Goal: Transaction & Acquisition: Book appointment/travel/reservation

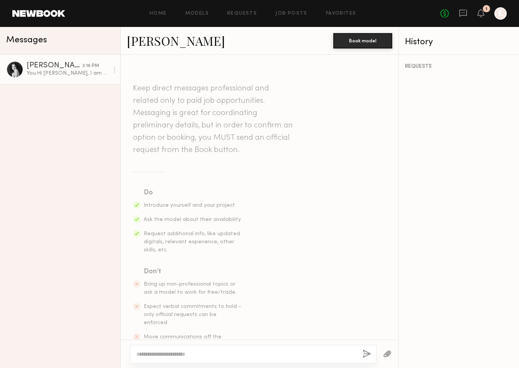
scroll to position [24, 0]
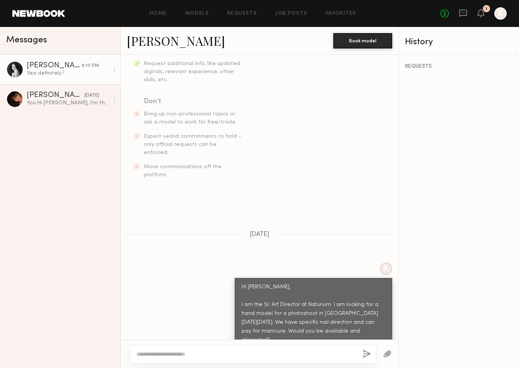
scroll to position [270, 0]
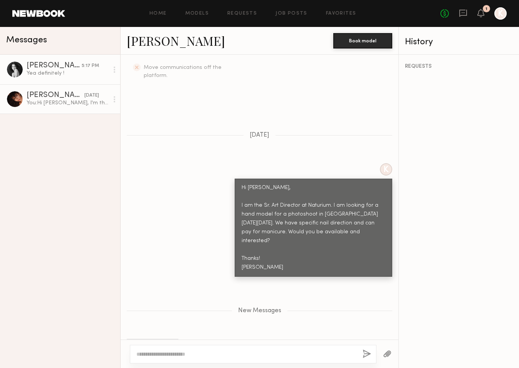
click at [60, 96] on div "[PERSON_NAME]" at bounding box center [56, 96] width 58 height 8
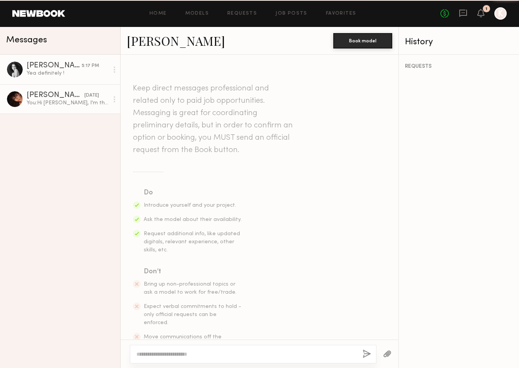
scroll to position [198, 0]
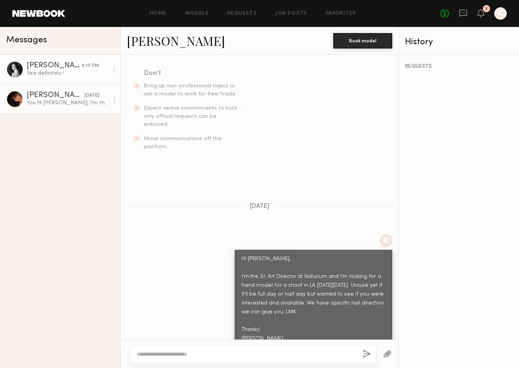
click at [70, 71] on div "Yea definitely !" at bounding box center [68, 73] width 82 height 7
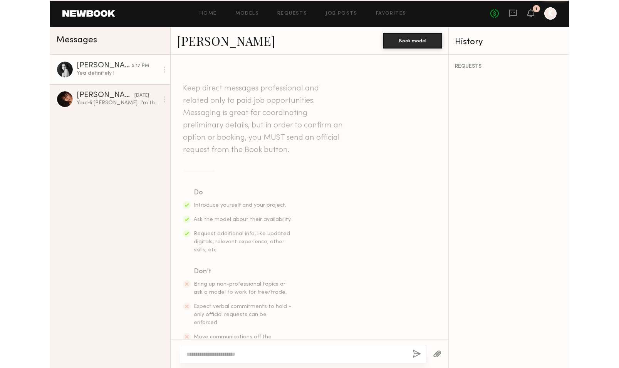
scroll to position [211, 0]
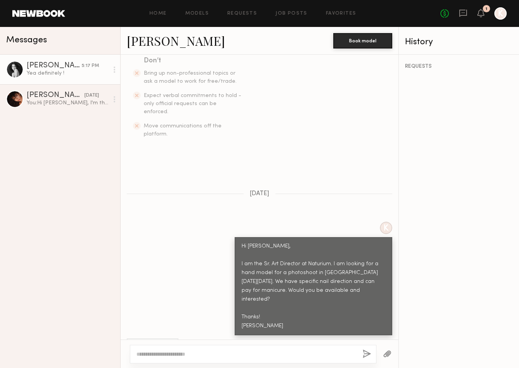
click at [144, 44] on link "[PERSON_NAME]" at bounding box center [176, 40] width 98 height 17
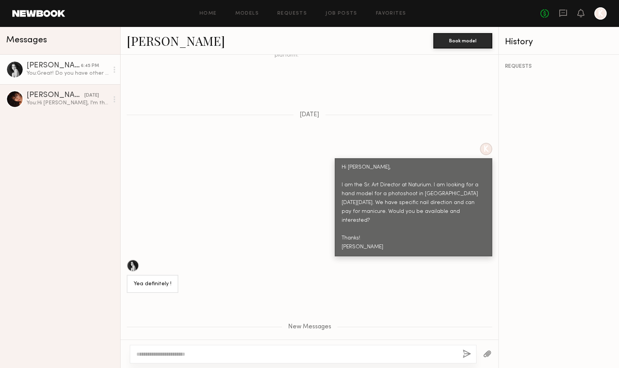
scroll to position [244, 0]
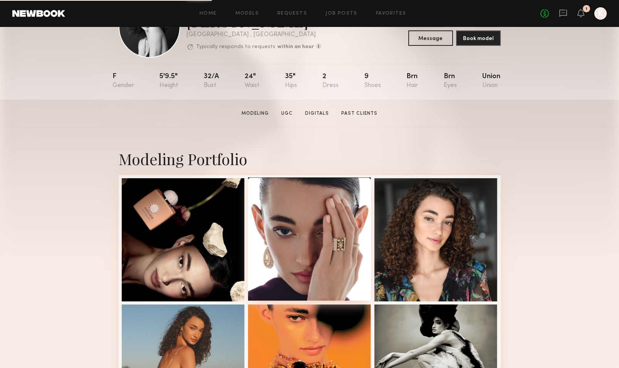
scroll to position [86, 0]
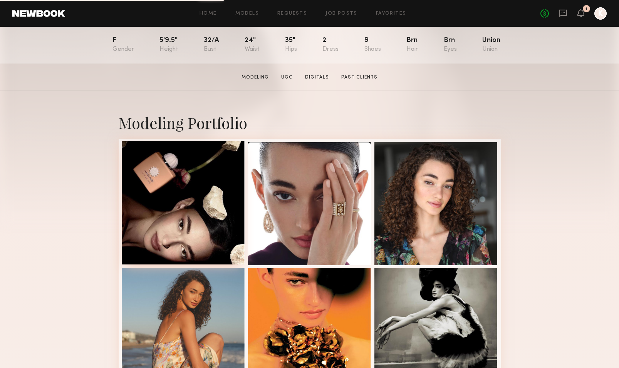
click at [183, 230] on div at bounding box center [183, 202] width 123 height 123
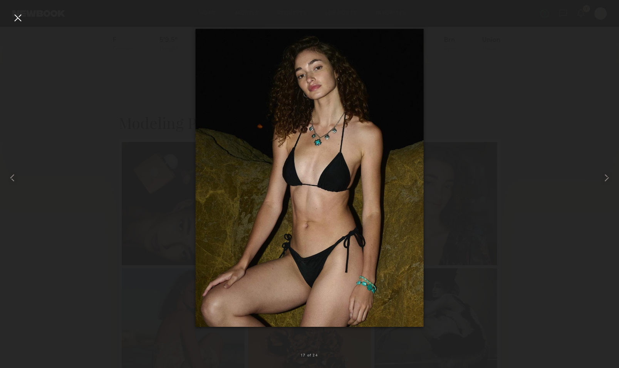
click at [156, 156] on div at bounding box center [309, 177] width 619 height 331
click at [17, 20] on div at bounding box center [18, 18] width 12 height 12
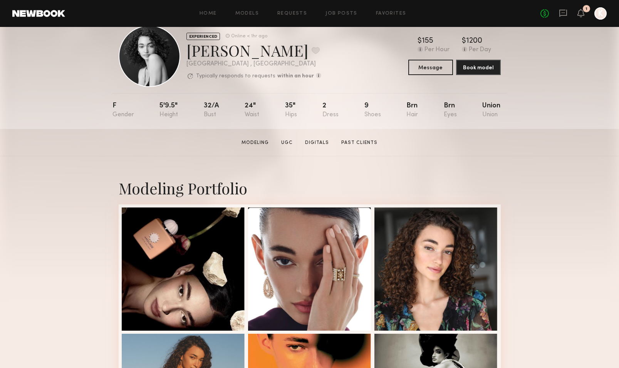
scroll to position [0, 0]
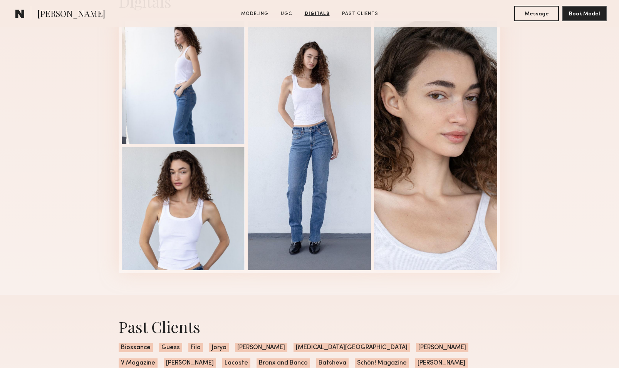
scroll to position [1518, 0]
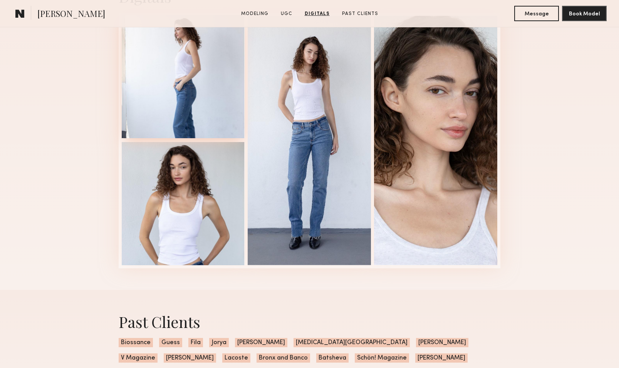
click at [199, 116] on div at bounding box center [183, 76] width 123 height 123
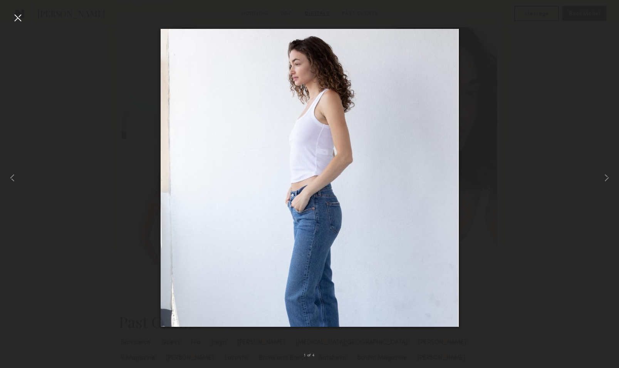
click at [118, 114] on div at bounding box center [309, 177] width 619 height 331
click at [21, 23] on div at bounding box center [18, 18] width 12 height 12
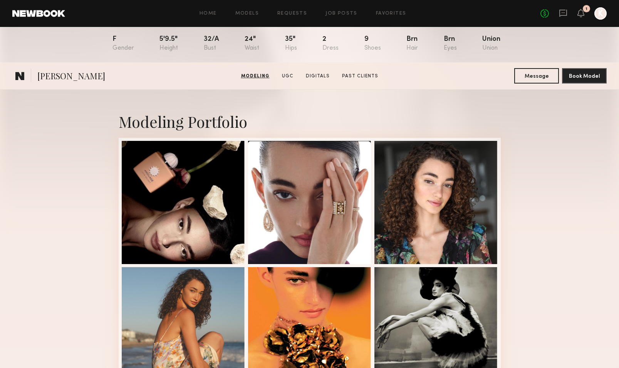
scroll to position [0, 0]
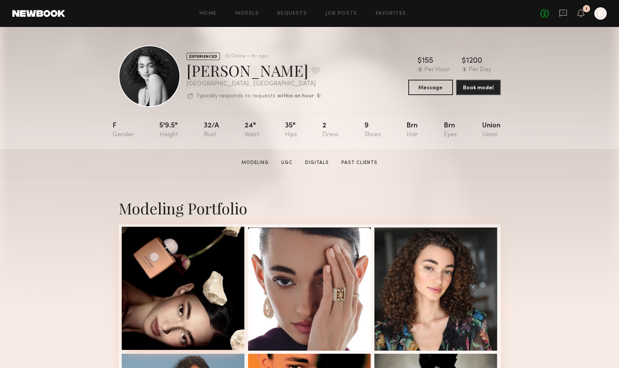
click at [202, 326] on div at bounding box center [183, 288] width 123 height 123
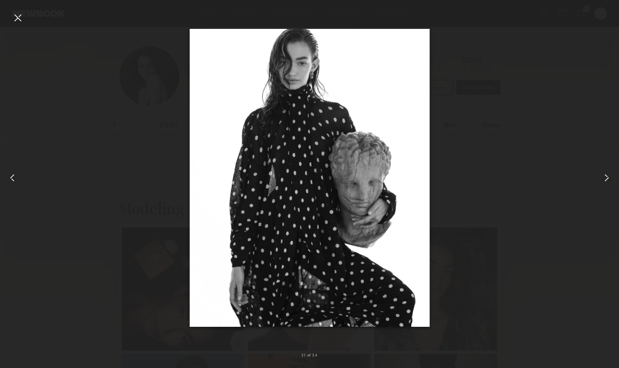
click at [10, 15] on div at bounding box center [12, 177] width 25 height 331
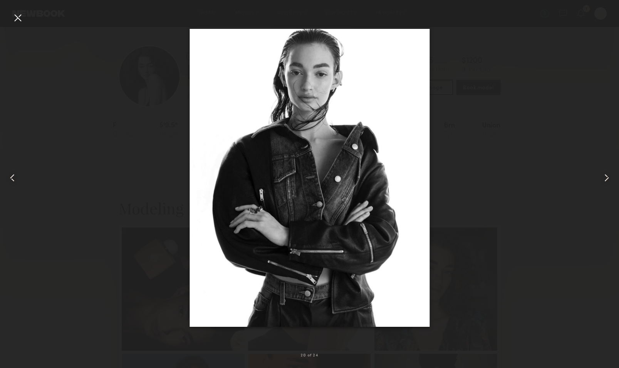
click at [519, 102] on div at bounding box center [309, 177] width 619 height 331
click at [12, 21] on div at bounding box center [18, 18] width 12 height 12
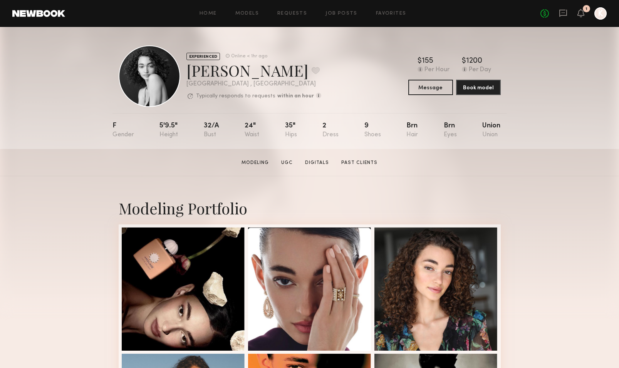
click at [519, 13] on div at bounding box center [601, 13] width 12 height 12
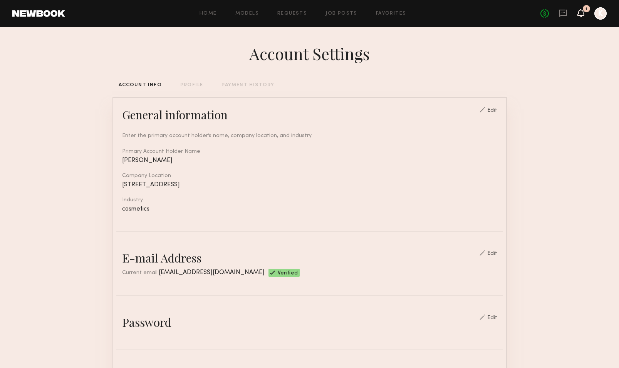
click at [519, 15] on icon at bounding box center [581, 12] width 6 height 5
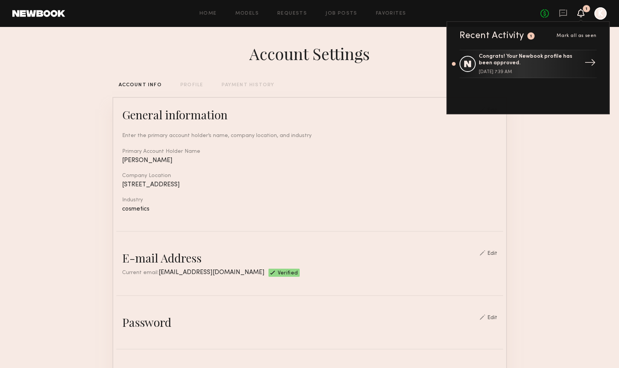
click at [508, 66] on div "Congrats! Your Newbook profile has been approved." at bounding box center [529, 60] width 100 height 13
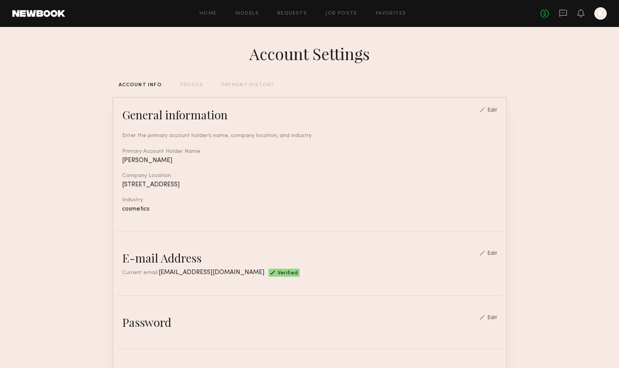
click at [48, 8] on header "Home Models Requests Job Posts Favorites Sign Out No fees up to $5,000 K" at bounding box center [309, 13] width 619 height 27
click at [48, 10] on link at bounding box center [38, 13] width 53 height 7
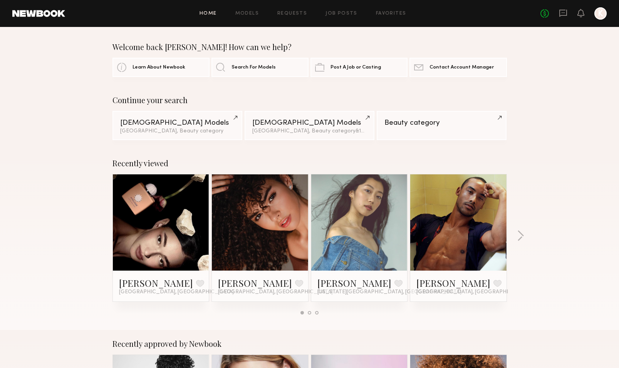
click at [519, 11] on div at bounding box center [601, 13] width 12 height 12
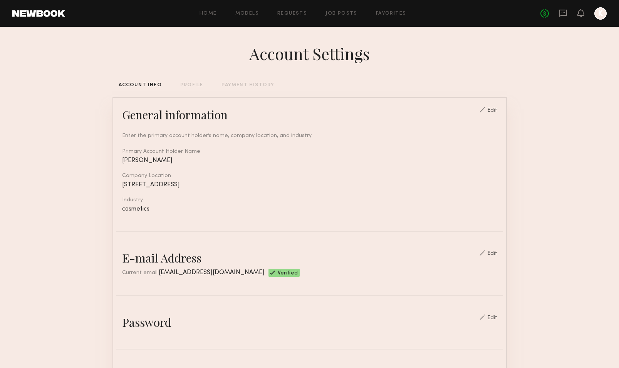
click at [138, 83] on div "ACCOUNT INFO" at bounding box center [140, 85] width 43 height 5
click at [383, 13] on link "Favorites" at bounding box center [391, 13] width 30 height 5
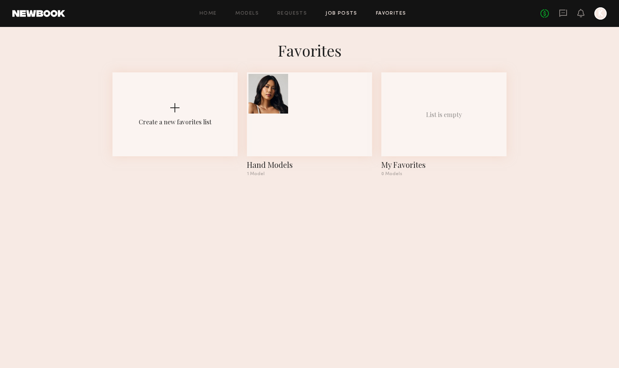
click at [342, 14] on link "Job Posts" at bounding box center [342, 13] width 32 height 5
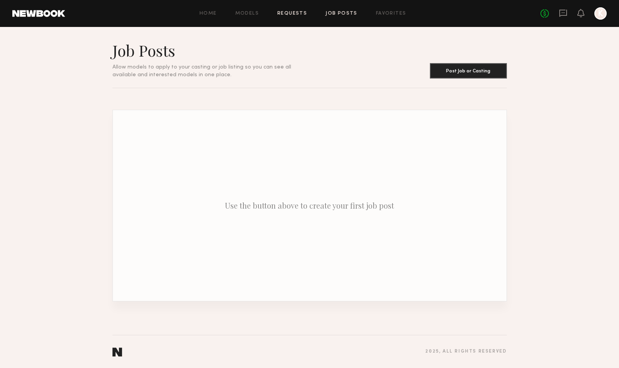
click at [301, 12] on link "Requests" at bounding box center [292, 13] width 30 height 5
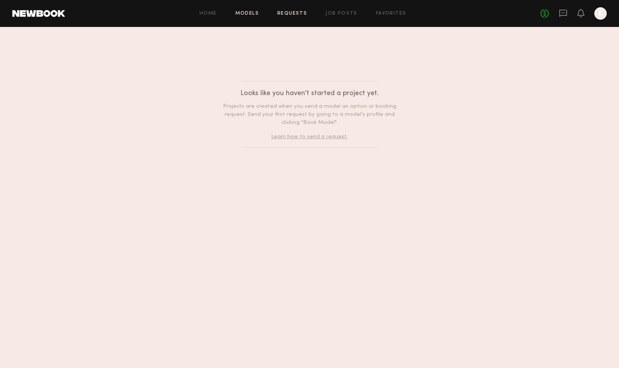
click at [249, 12] on link "Models" at bounding box center [247, 13] width 24 height 5
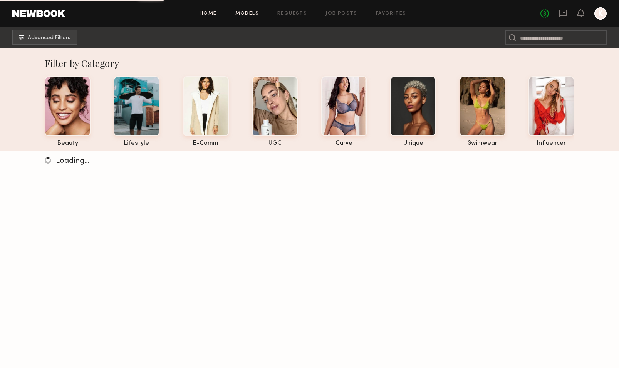
click at [210, 13] on link "Home" at bounding box center [208, 13] width 17 height 5
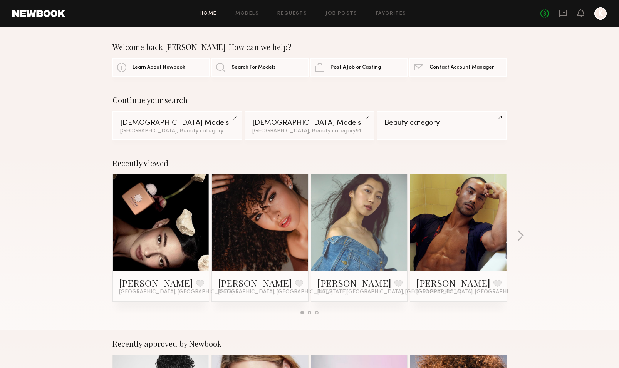
click at [160, 241] on link at bounding box center [161, 223] width 47 height 96
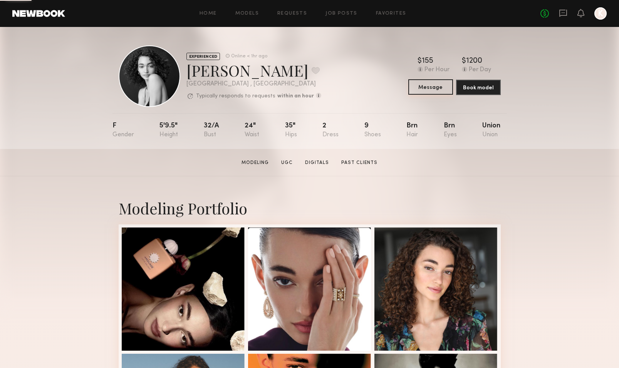
click at [440, 90] on button "Message" at bounding box center [430, 86] width 45 height 15
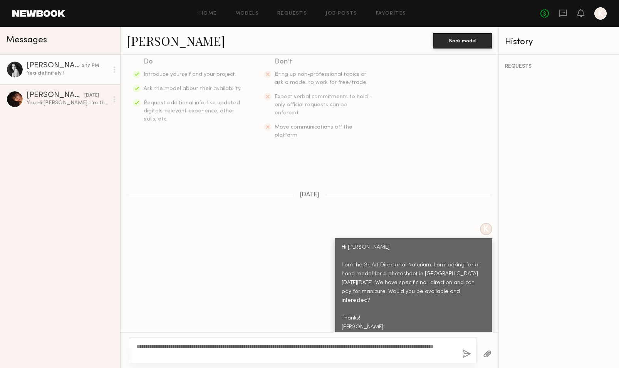
scroll to position [138, 0]
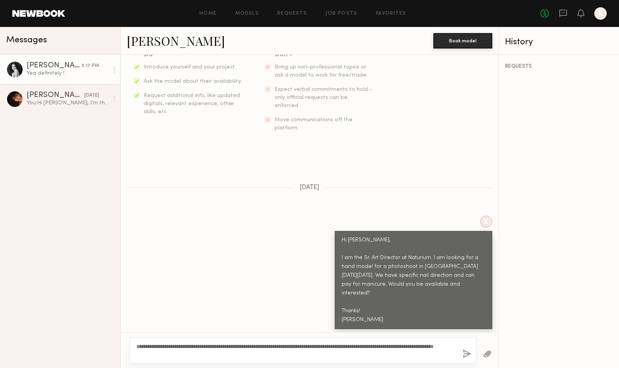
click at [349, 356] on textarea "**********" at bounding box center [296, 350] width 320 height 15
type textarea "**********"
click at [466, 355] on button "button" at bounding box center [467, 355] width 8 height 10
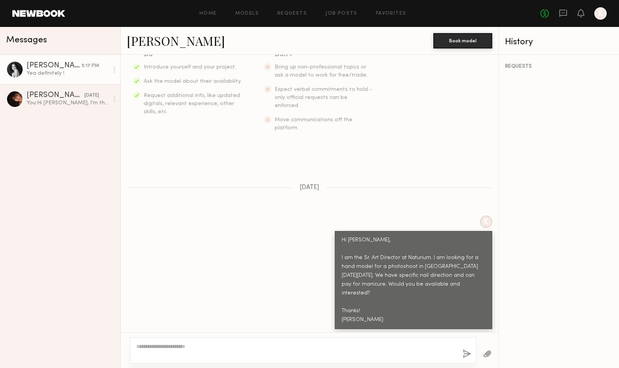
scroll to position [244, 0]
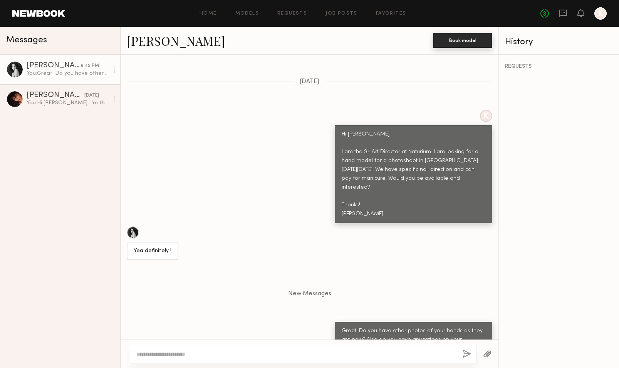
click at [469, 44] on button "Book model" at bounding box center [463, 40] width 59 height 15
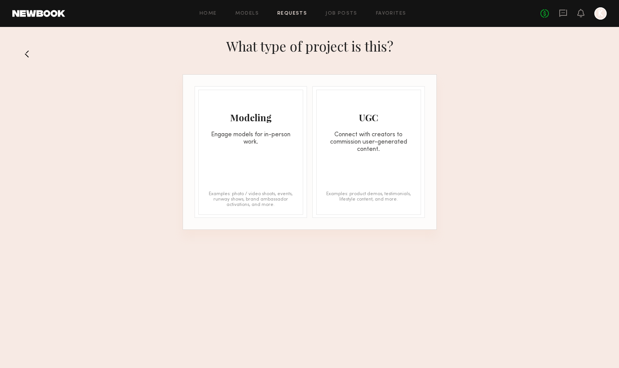
click at [271, 181] on div "Modeling Engage models for in-person work. Examples: photo / video shoots, even…" at bounding box center [250, 152] width 105 height 125
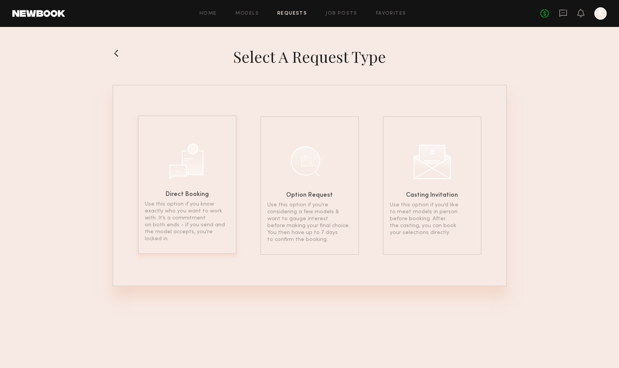
click at [218, 198] on div "Direct Booking Use this option if you know exactly who you want to work with. I…" at bounding box center [187, 185] width 99 height 139
